Goal: Task Accomplishment & Management: Use online tool/utility

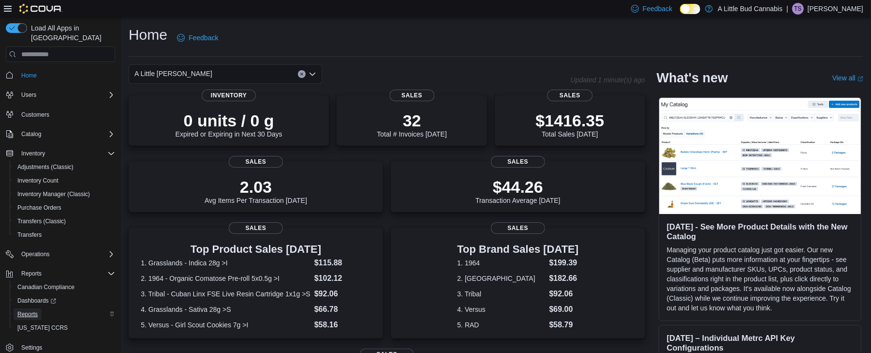
click at [28, 310] on span "Reports" at bounding box center [27, 314] width 20 height 8
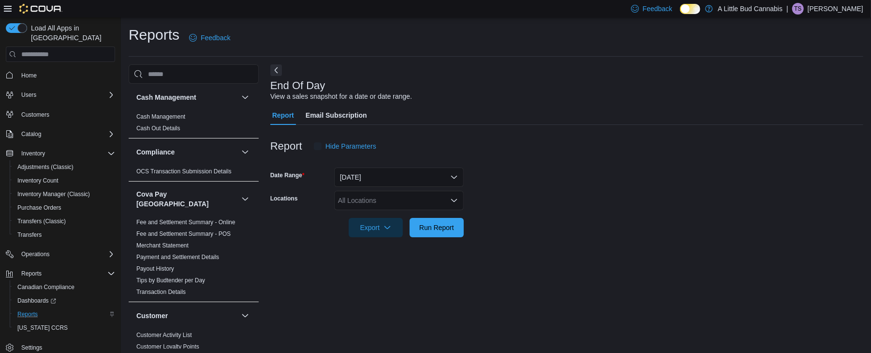
scroll to position [3, 0]
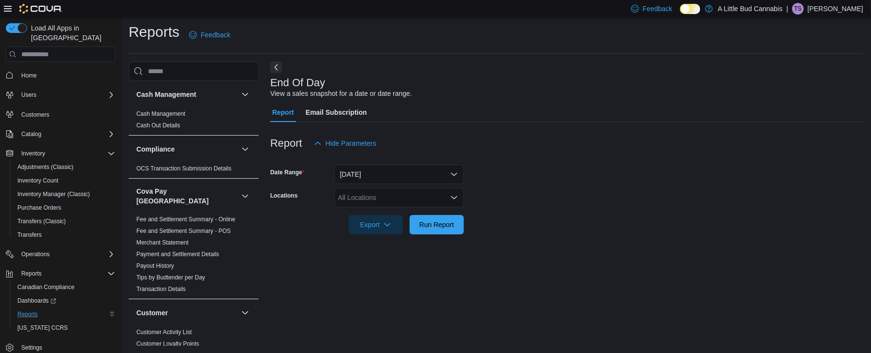
click at [431, 204] on div "All Locations" at bounding box center [399, 197] width 130 height 19
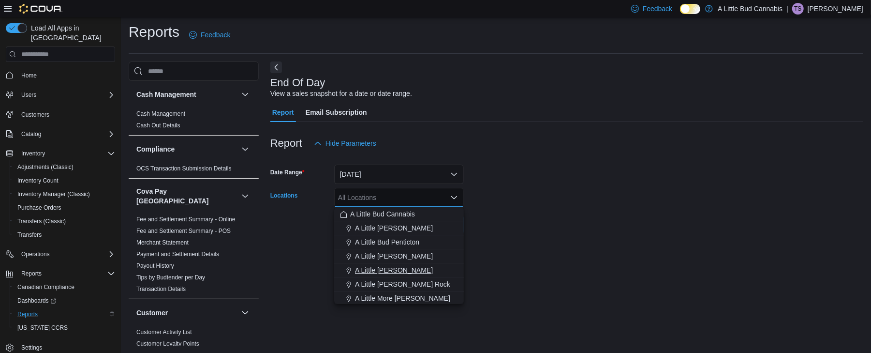
click at [413, 267] on span "A Little [PERSON_NAME]" at bounding box center [394, 270] width 78 height 10
click at [509, 228] on form "Date Range [DATE] Locations A [GEOGRAPHIC_DATA][PERSON_NAME] Combo box. Selecte…" at bounding box center [566, 193] width 593 height 81
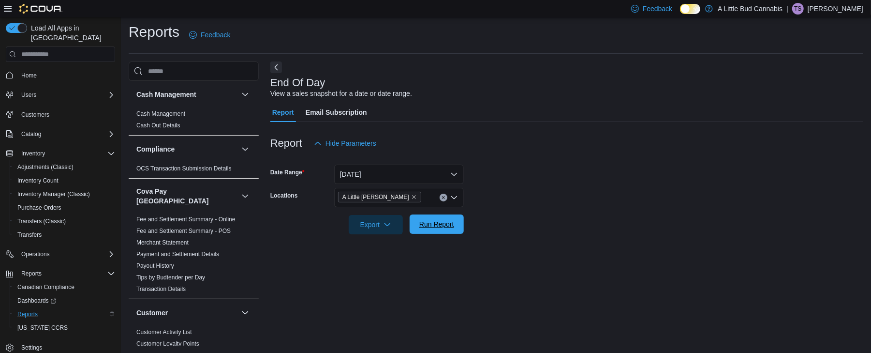
click at [449, 221] on span "Run Report" at bounding box center [436, 224] width 35 height 10
